Goal: Task Accomplishment & Management: Complete application form

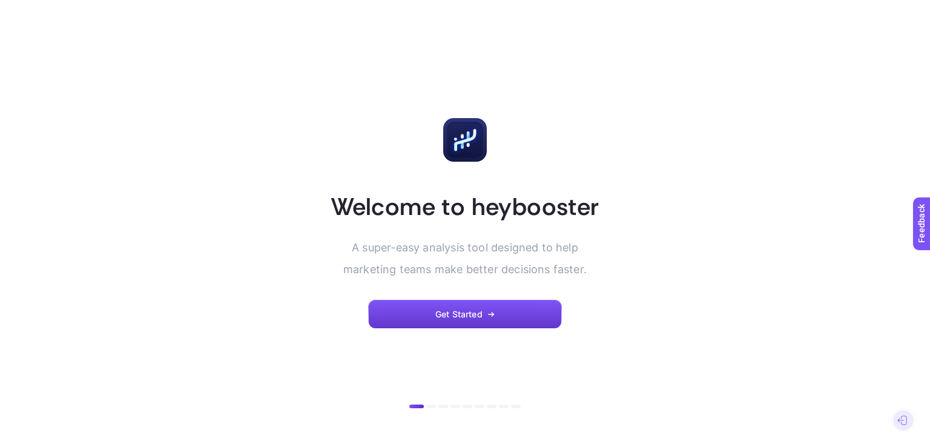
click at [465, 312] on span "Get Started" at bounding box center [458, 314] width 47 height 10
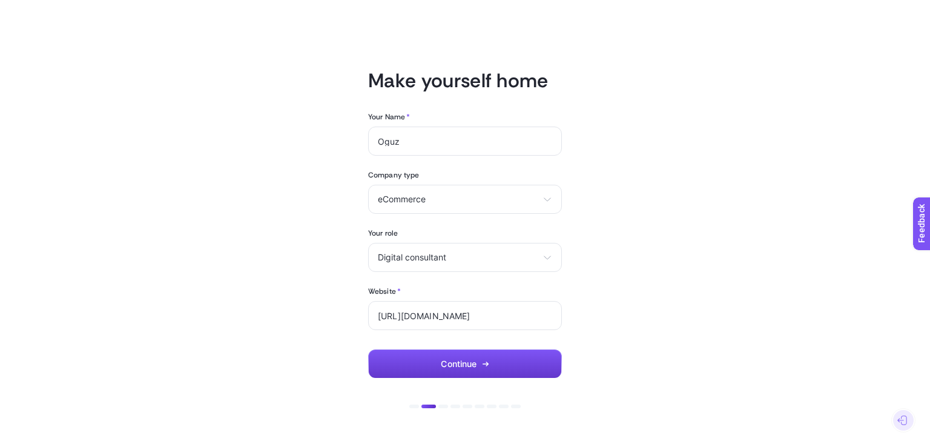
click at [475, 363] on span "Continue" at bounding box center [459, 364] width 36 height 10
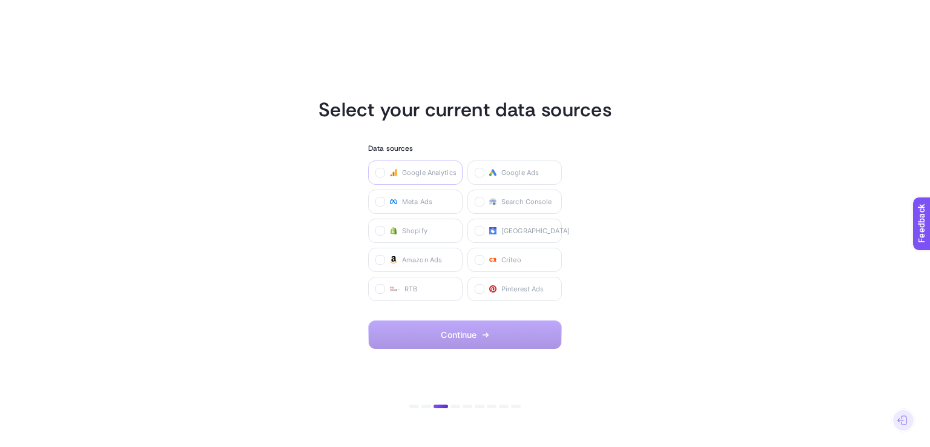
click at [413, 171] on span "Google Analytics" at bounding box center [429, 173] width 54 height 10
click at [0, 0] on Analytics "checkbox" at bounding box center [0, 0] width 0 height 0
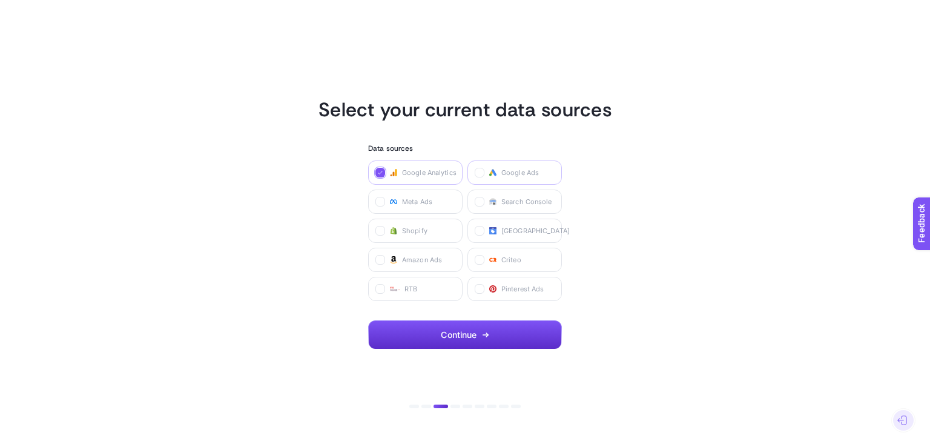
click at [528, 165] on label "Google Ads" at bounding box center [514, 172] width 94 height 24
click at [0, 0] on Ads "checkbox" at bounding box center [0, 0] width 0 height 0
click at [401, 206] on label "Meta Ads" at bounding box center [415, 201] width 94 height 24
click at [0, 0] on Ads "checkbox" at bounding box center [0, 0] width 0 height 0
click at [478, 335] on button "Continue" at bounding box center [465, 334] width 194 height 29
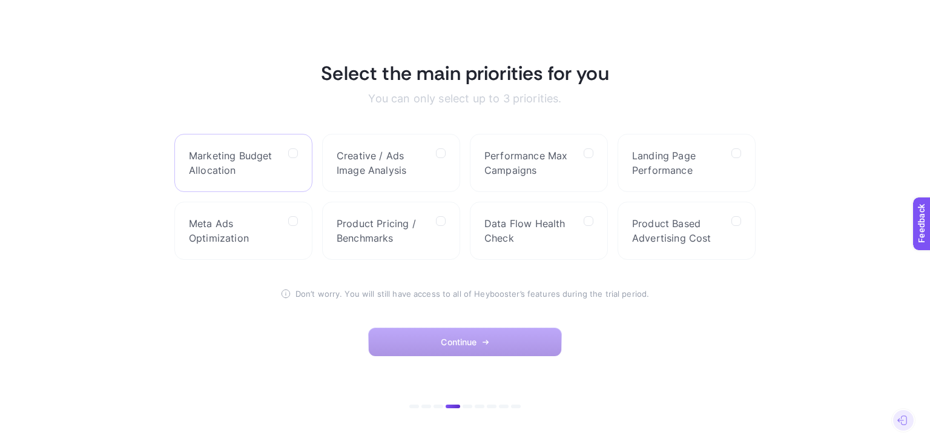
click at [274, 154] on span "Marketing Budget Allocation" at bounding box center [234, 162] width 90 height 29
click at [0, 0] on Allocation "checkbox" at bounding box center [0, 0] width 0 height 0
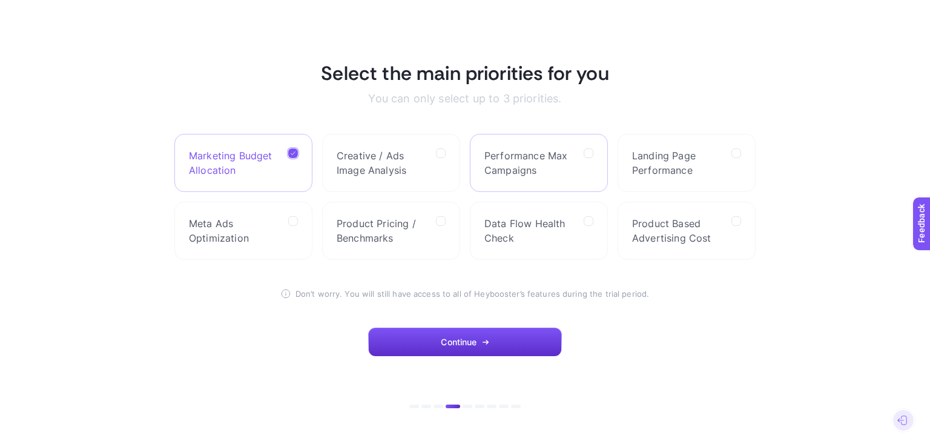
click at [533, 142] on label "Performance Max Campaigns" at bounding box center [539, 163] width 138 height 58
click at [0, 0] on Campaigns "checkbox" at bounding box center [0, 0] width 0 height 0
click at [673, 154] on span "Landing Page Performance" at bounding box center [677, 162] width 90 height 29
click at [0, 0] on Performance "checkbox" at bounding box center [0, 0] width 0 height 0
click at [402, 228] on span "Product Pricing / Benchmarks" at bounding box center [382, 230] width 90 height 29
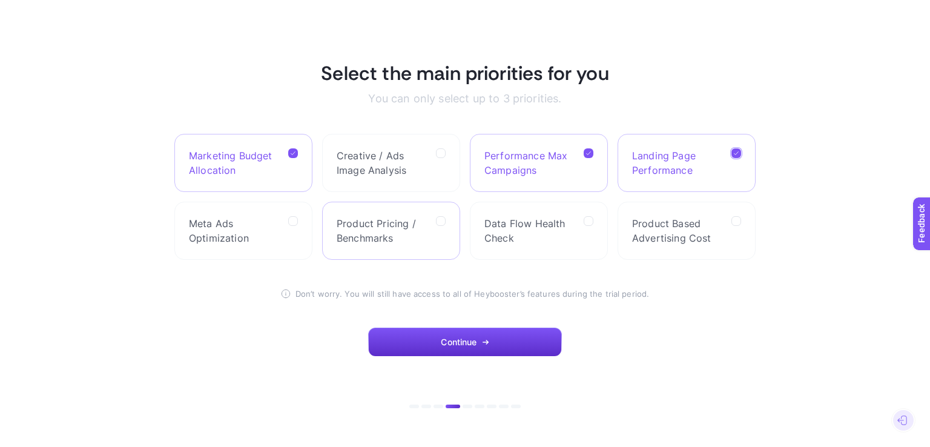
click at [0, 0] on Benchmarks "checkbox" at bounding box center [0, 0] width 0 height 0
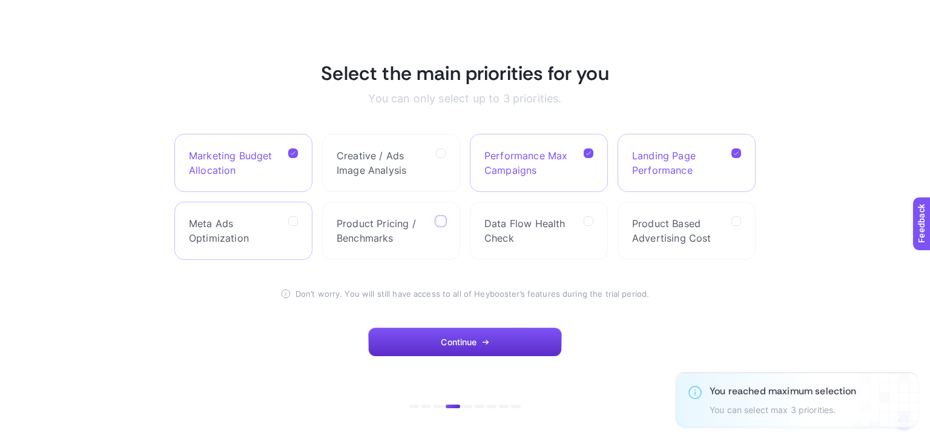
click at [220, 232] on span "Meta Ads Optimization" at bounding box center [234, 230] width 90 height 29
click at [0, 0] on Optimization "checkbox" at bounding box center [0, 0] width 0 height 0
click at [501, 348] on button "Continue" at bounding box center [465, 342] width 194 height 29
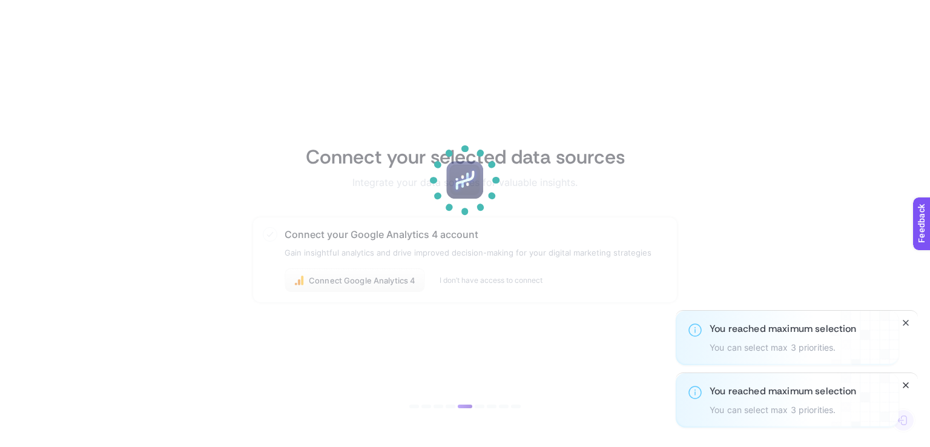
click at [906, 380] on icon "Close" at bounding box center [906, 385] width 10 height 10
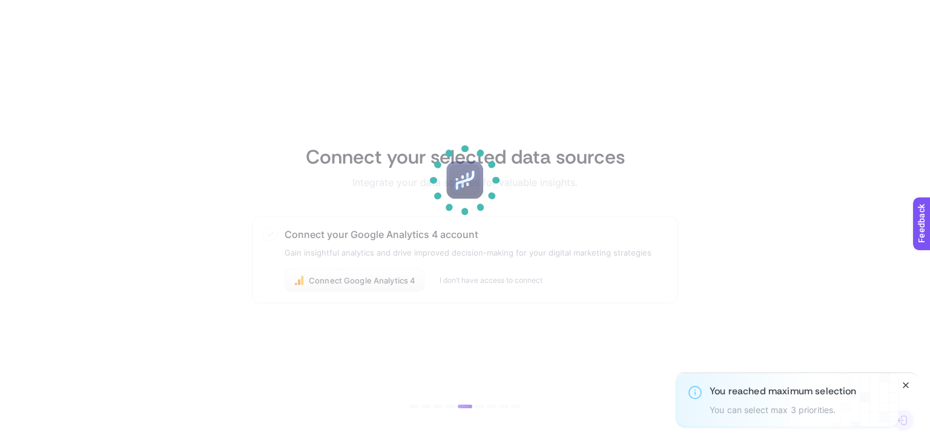
click at [906, 383] on icon "Close" at bounding box center [906, 385] width 10 height 10
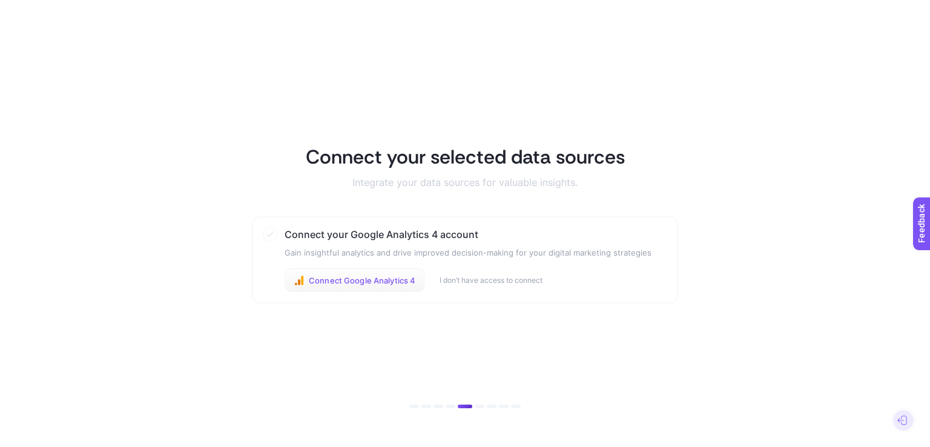
click at [360, 274] on button "Connect Google Analytics 4" at bounding box center [355, 280] width 140 height 24
